Goal: Book appointment/travel/reservation

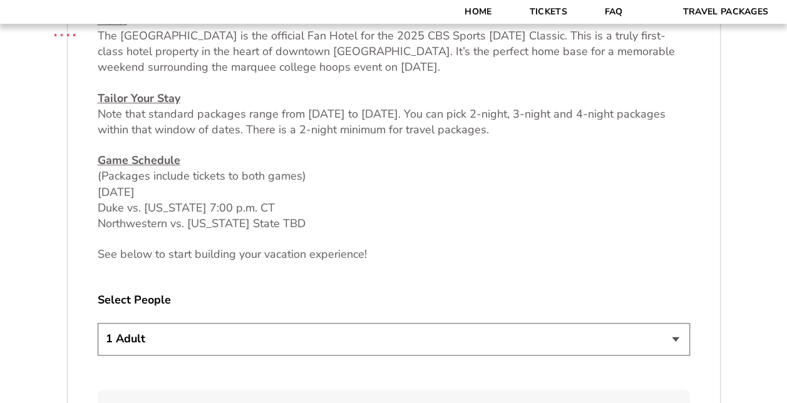
scroll to position [563, 0]
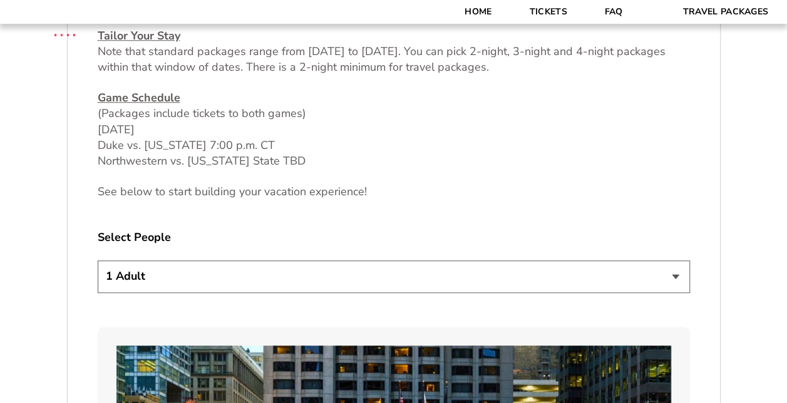
click at [319, 278] on select "1 Adult 2 Adults 3 Adults 4 Adults 2 Adults + 1 Child 2 Adults + 2 Children 2 A…" at bounding box center [394, 276] width 592 height 32
select select "2 Adults + 2 Children"
click at [98, 260] on select "1 Adult 2 Adults 3 Adults 4 Adults 2 Adults + 1 Child 2 Adults + 2 Children 2 A…" at bounding box center [394, 276] width 592 height 32
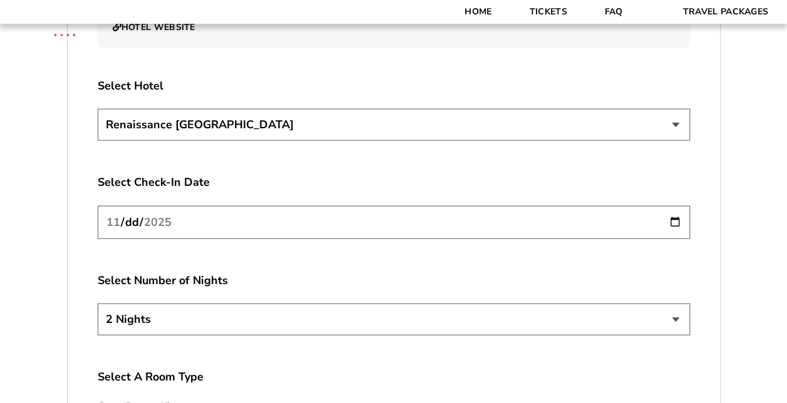
scroll to position [1502, 0]
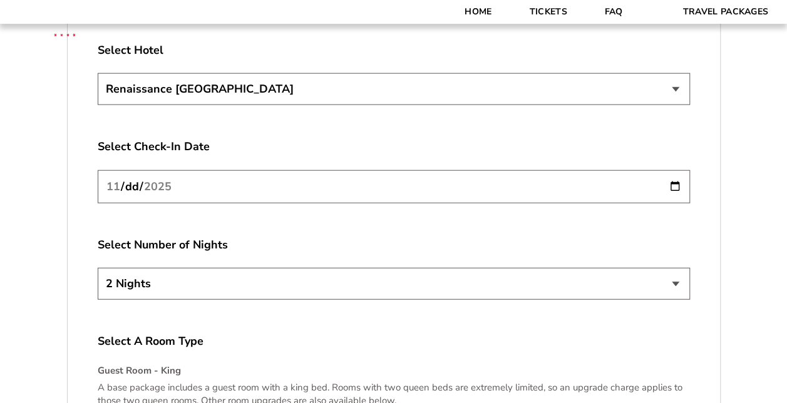
click at [673, 186] on input "[DATE]" at bounding box center [394, 186] width 592 height 33
click at [185, 291] on select "2 Nights 3 Nights 4 Nights" at bounding box center [394, 284] width 592 height 32
select select "3 Nights"
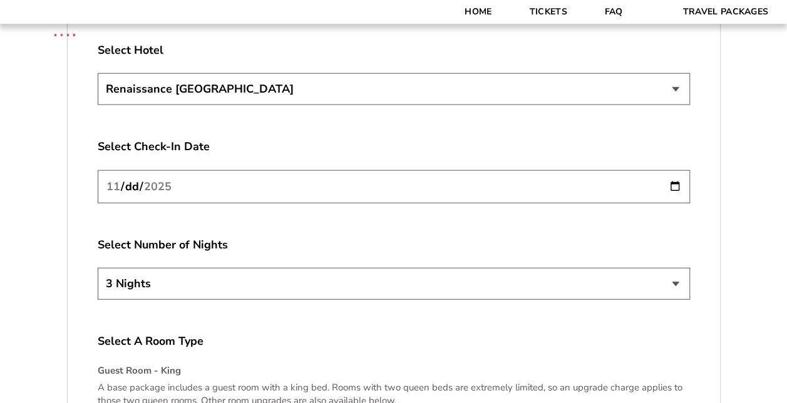
click at [98, 268] on select "2 Nights 3 Nights 4 Nights" at bounding box center [394, 284] width 592 height 32
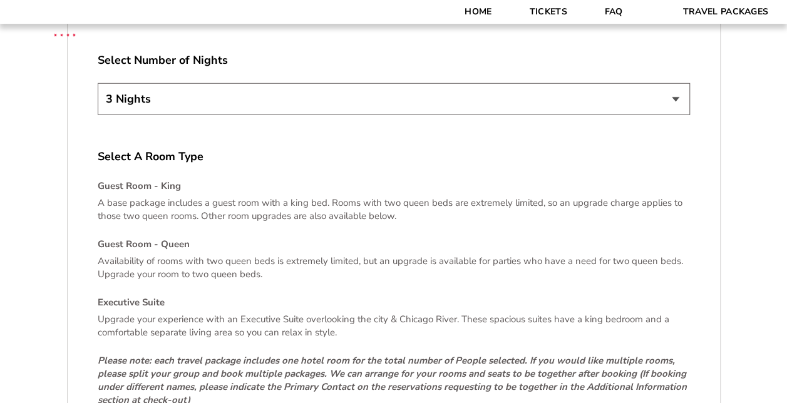
scroll to position [1690, 0]
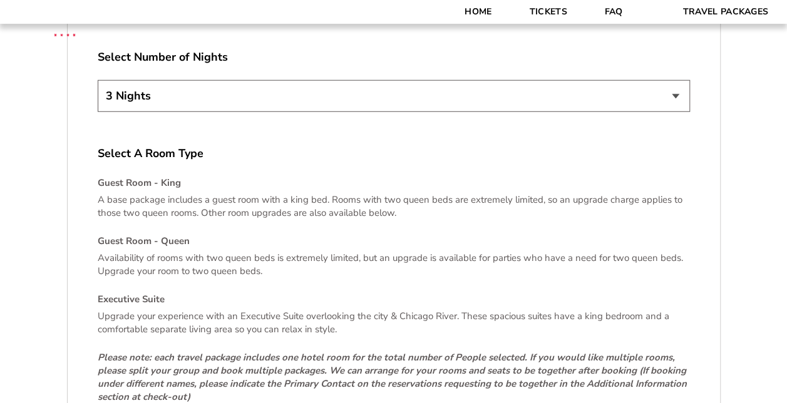
click at [204, 260] on p "Availability of rooms with two queen beds is extremely limited, but an upgrade …" at bounding box center [394, 265] width 592 height 26
click at [155, 235] on h4 "Guest Room - Queen" at bounding box center [394, 241] width 592 height 13
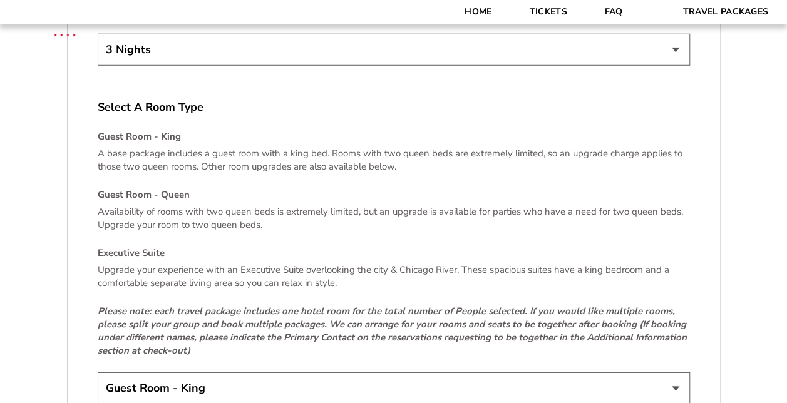
scroll to position [1878, 0]
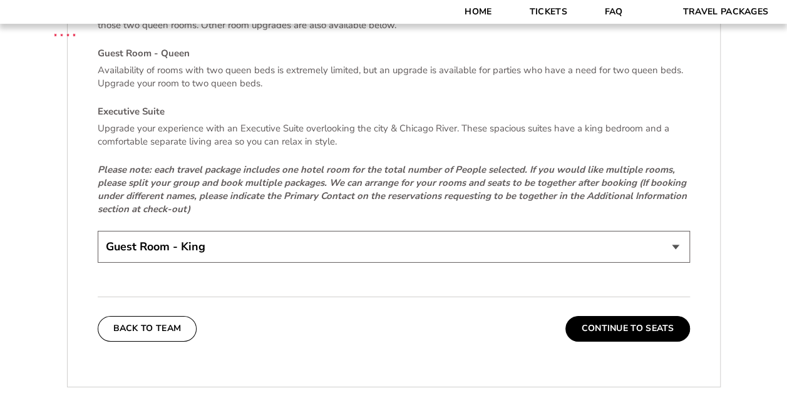
click at [141, 252] on select "Guest Room - King Guest Room - Queen (+$95 per night) Executive Suite (+$315 pe…" at bounding box center [394, 247] width 592 height 32
select select "Guest Room - Queen"
click at [98, 231] on select "Guest Room - King Guest Room - Queen (+$95 per night) Executive Suite (+$315 pe…" at bounding box center [394, 247] width 592 height 32
click at [601, 328] on button "Continue To Seats" at bounding box center [627, 328] width 124 height 25
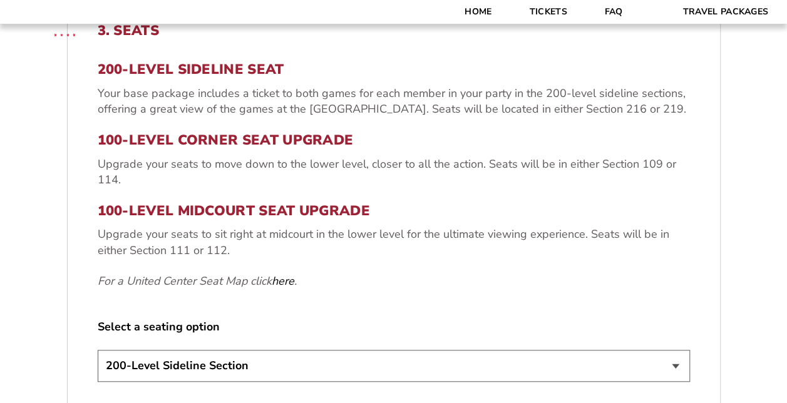
scroll to position [441, 0]
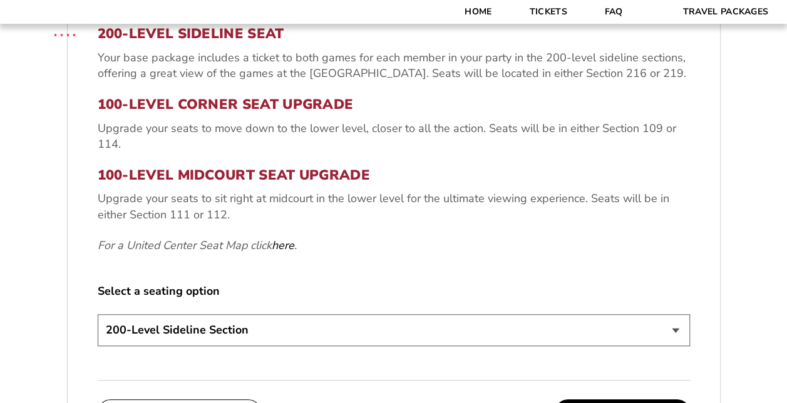
click at [227, 332] on select "200-Level Sideline Section 100-Level Corner Seat Upgrade (+$80 per person) 100-…" at bounding box center [394, 330] width 592 height 32
select select "100-Level Corner Seat Upgrade"
click at [98, 314] on select "200-Level Sideline Section 100-Level Corner Seat Upgrade (+$80 per person) 100-…" at bounding box center [394, 330] width 592 height 32
click at [290, 366] on div "3. Seats 200-Level Sideline Seat Your base package includes a ticket to both ga…" at bounding box center [394, 206] width 652 height 498
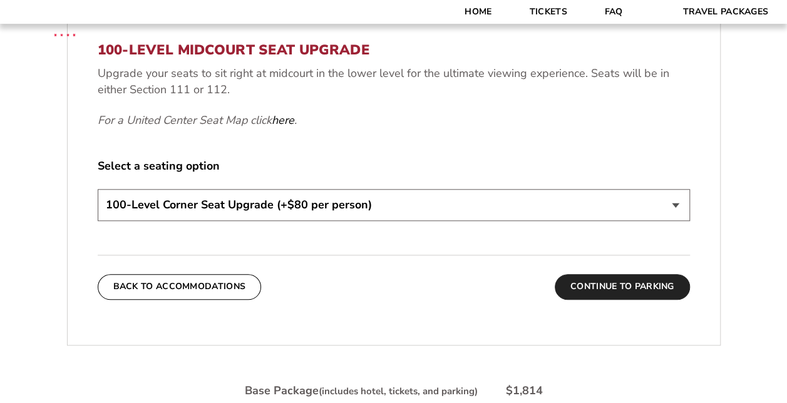
drag, startPoint x: 628, startPoint y: 282, endPoint x: 598, endPoint y: 308, distance: 39.4
click at [627, 282] on button "Continue To Parking" at bounding box center [621, 286] width 135 height 25
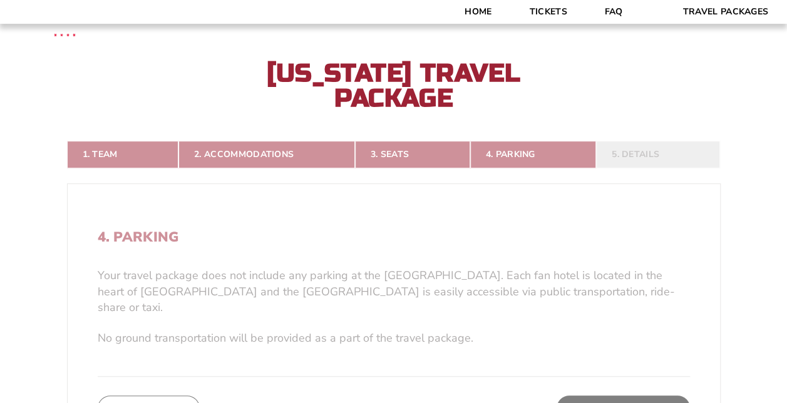
scroll to position [190, 0]
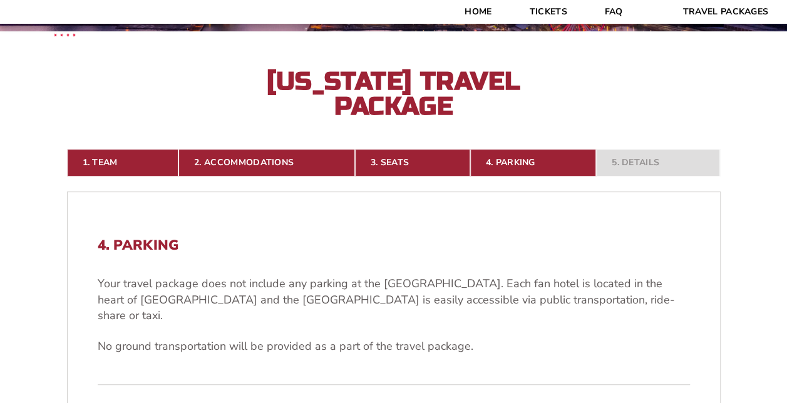
click at [667, 311] on div "Your travel package does not include any parking at the [GEOGRAPHIC_DATA]. Each…" at bounding box center [394, 315] width 592 height 78
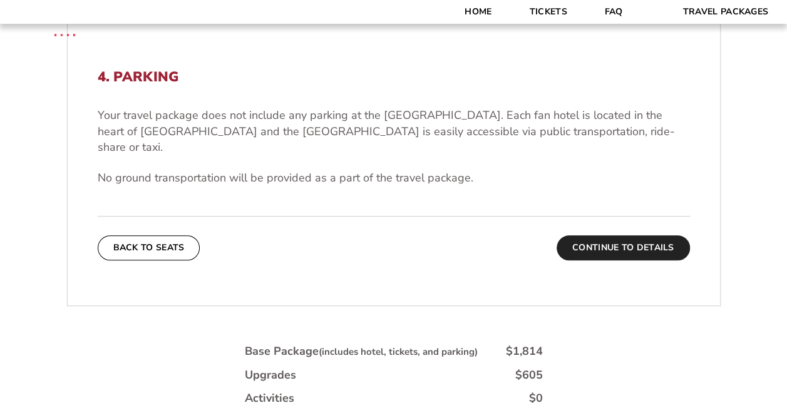
scroll to position [378, 0]
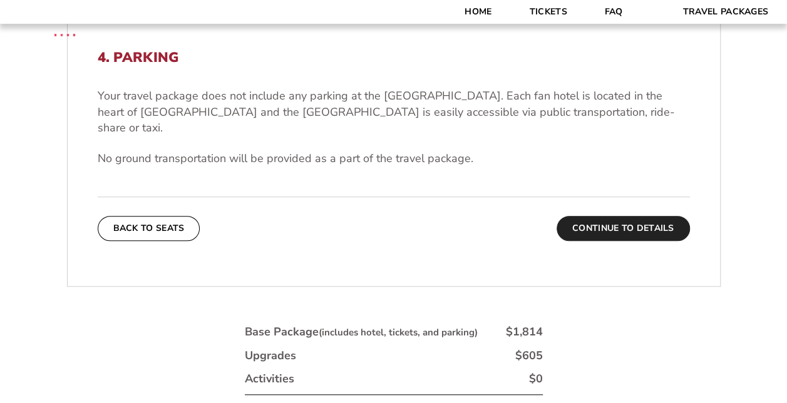
click at [597, 216] on button "Continue To Details" at bounding box center [622, 228] width 133 height 25
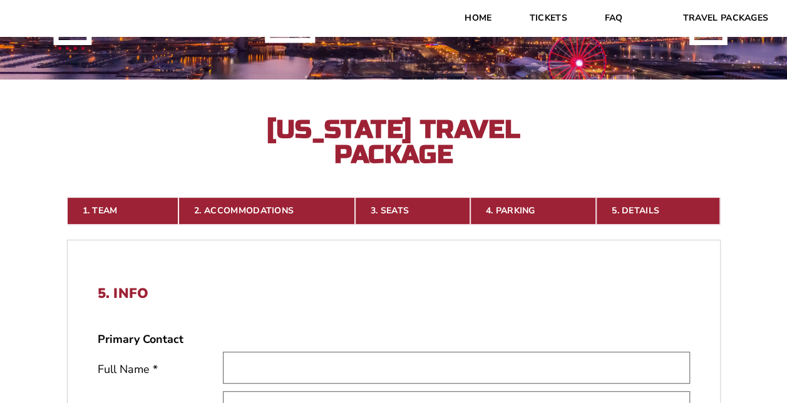
scroll to position [0, 0]
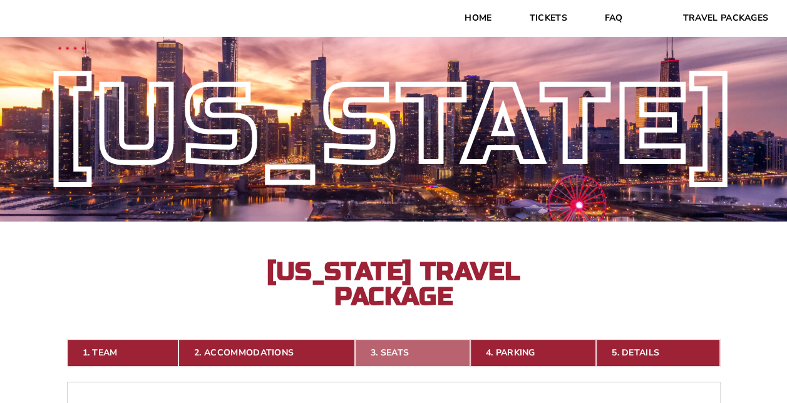
click at [394, 354] on link "3. Seats" at bounding box center [412, 353] width 115 height 28
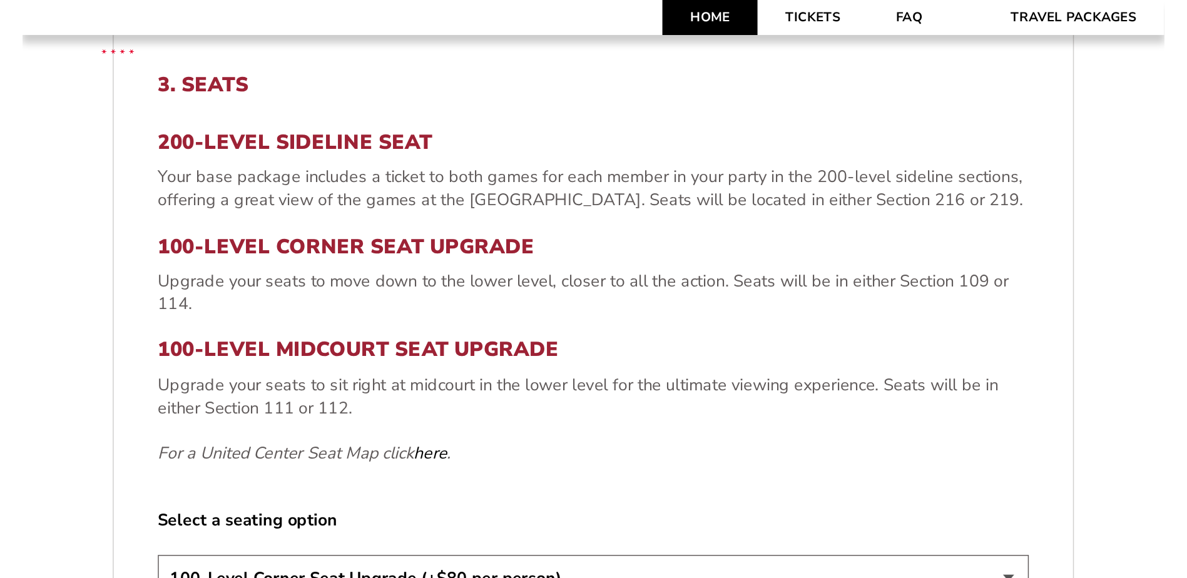
scroll to position [461, 0]
